Goal: Task Accomplishment & Management: Use online tool/utility

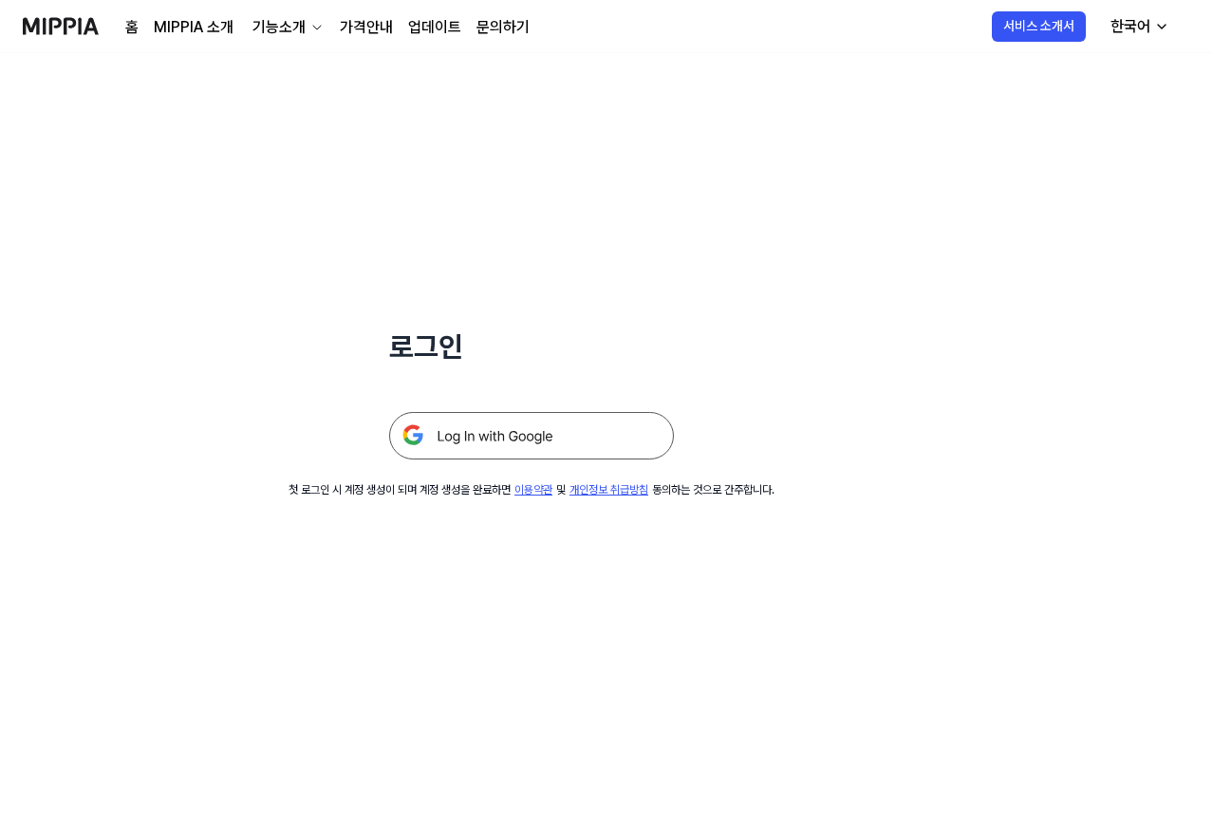
click at [539, 438] on img at bounding box center [531, 435] width 285 height 47
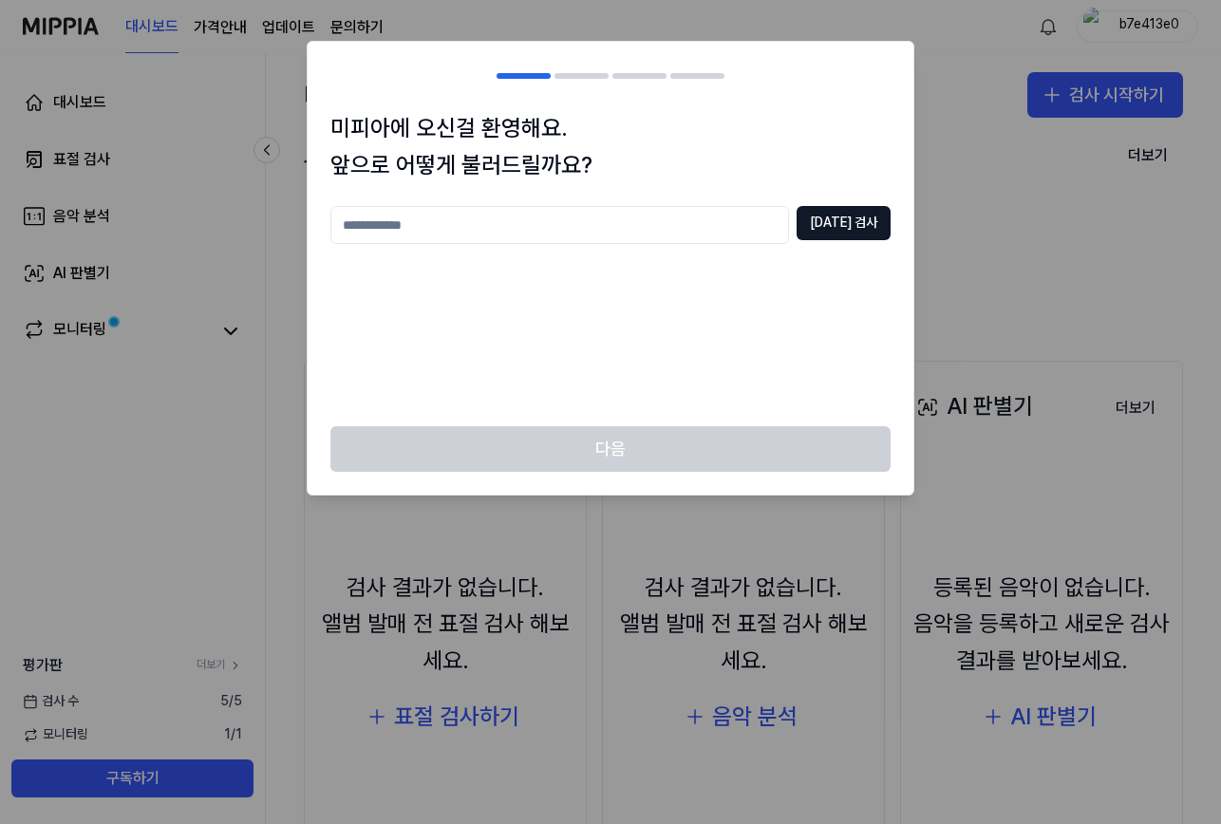
click at [626, 458] on div "다음" at bounding box center [611, 460] width 606 height 68
